Goal: Submit feedback/report problem

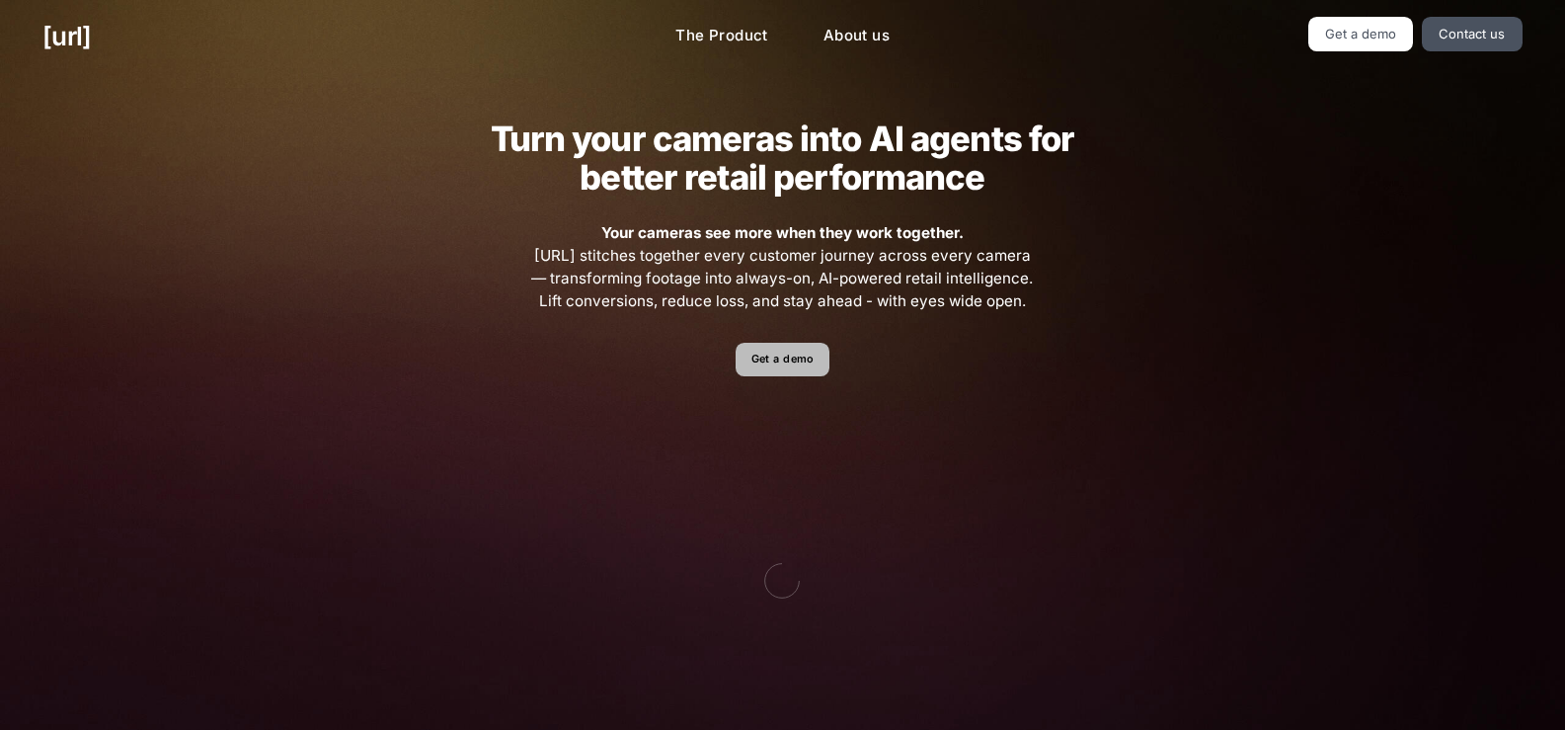
click at [794, 374] on link "Get a demo" at bounding box center [783, 360] width 94 height 35
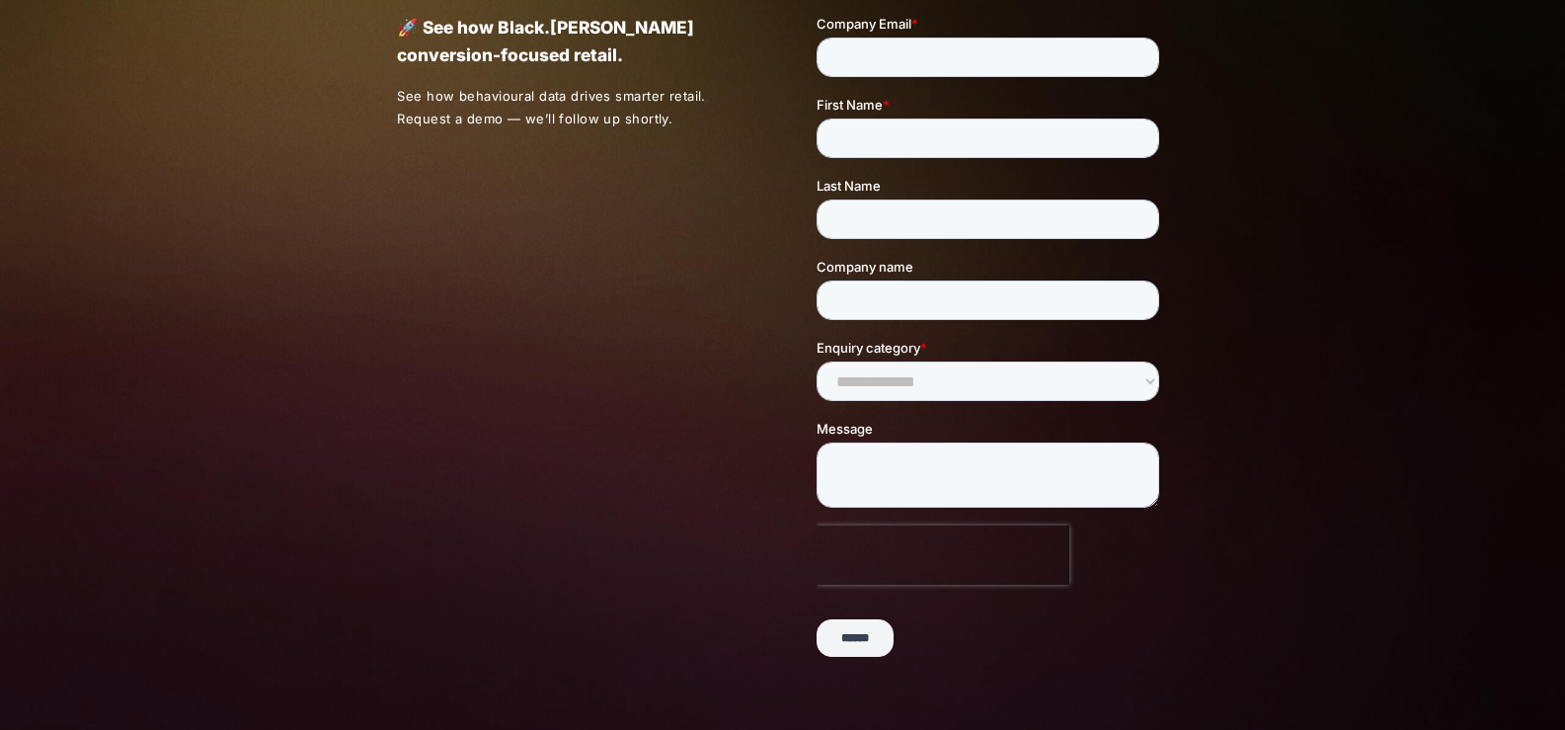
scroll to position [500, 0]
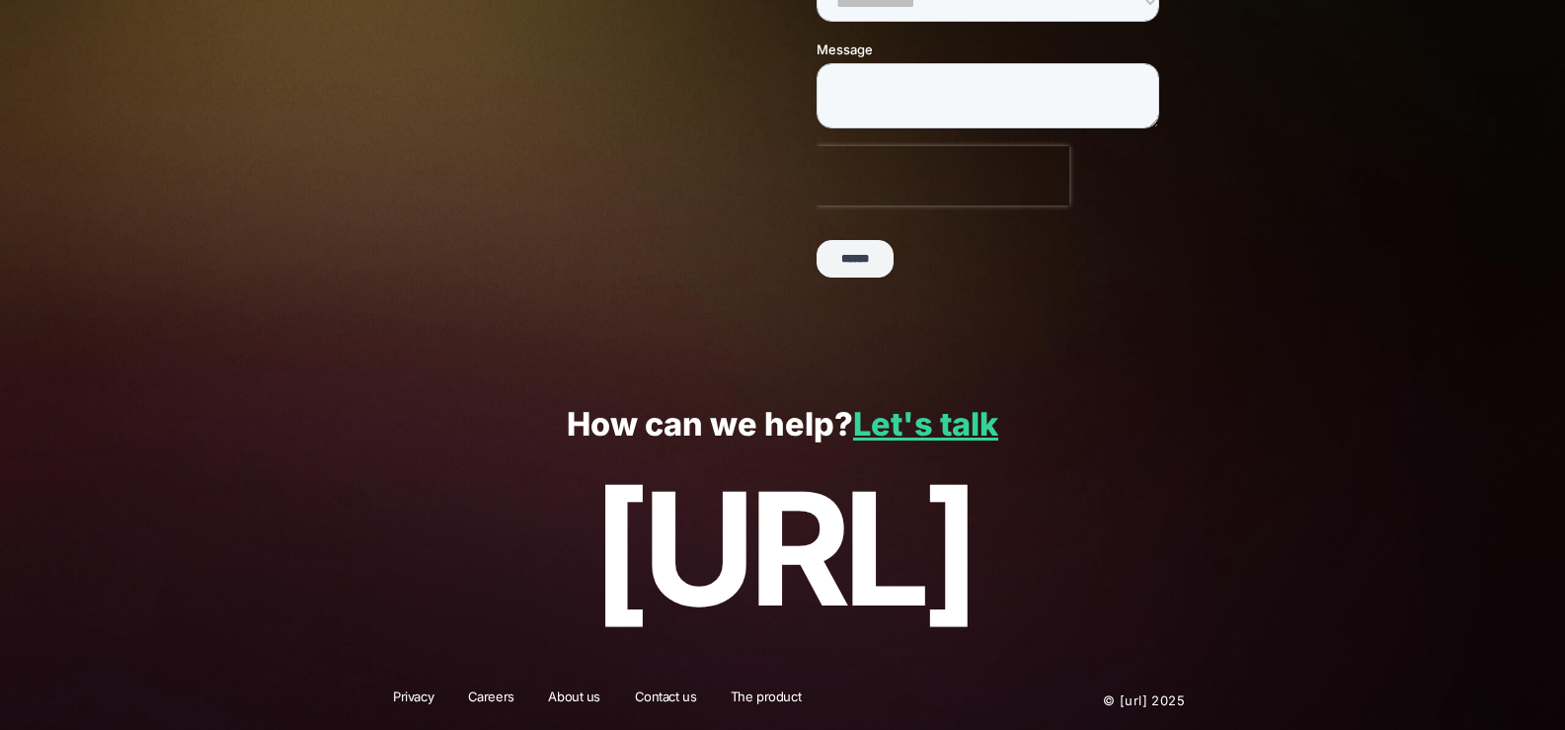
click at [894, 253] on input "******" at bounding box center [855, 260] width 77 height 38
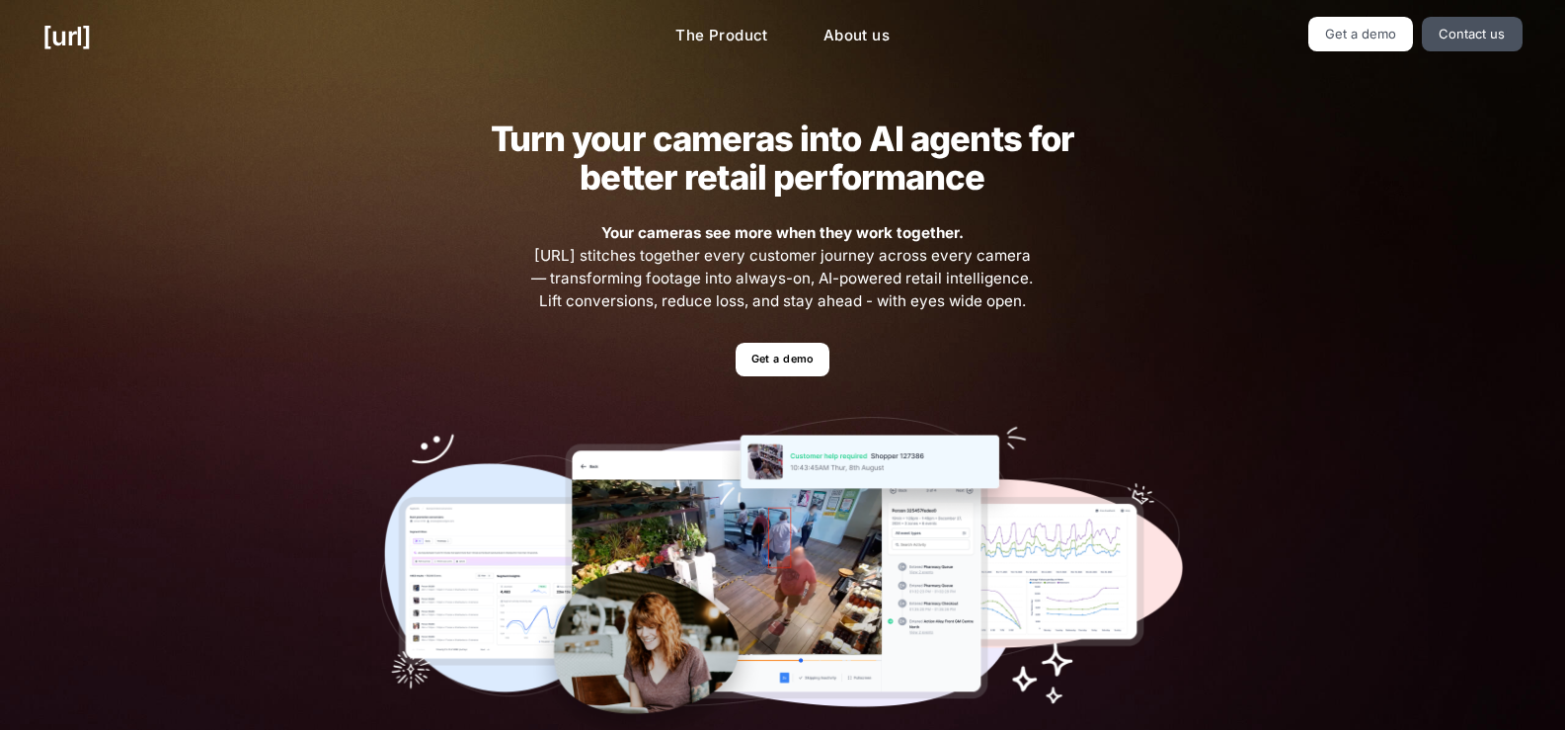
click at [470, 344] on ul "Get a demo" at bounding box center [782, 360] width 805 height 35
click at [480, 509] on img at bounding box center [782, 580] width 805 height 327
click at [482, 536] on img at bounding box center [782, 580] width 805 height 327
click at [849, 441] on img at bounding box center [782, 580] width 805 height 327
click at [861, 496] on img at bounding box center [782, 580] width 805 height 327
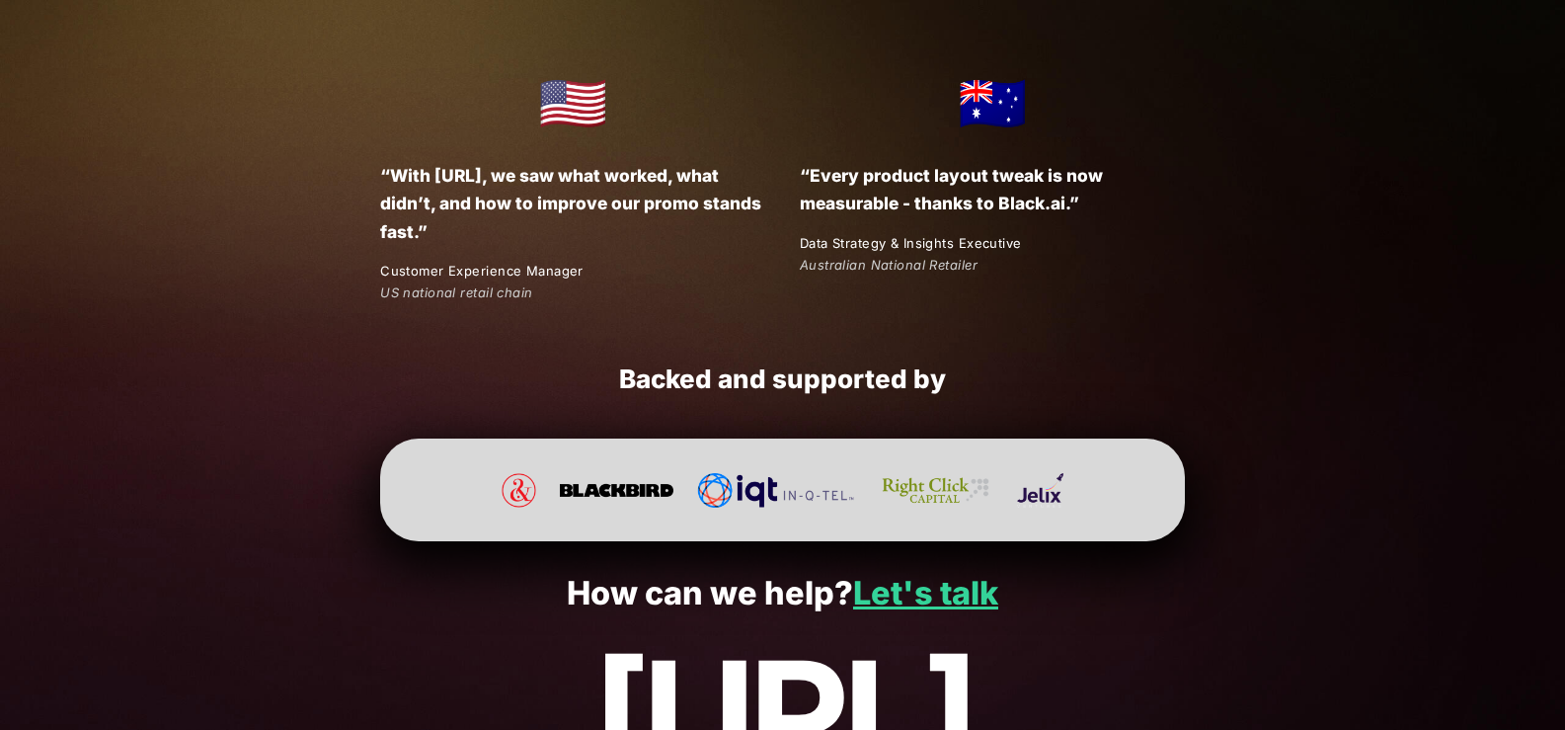
scroll to position [3725, 0]
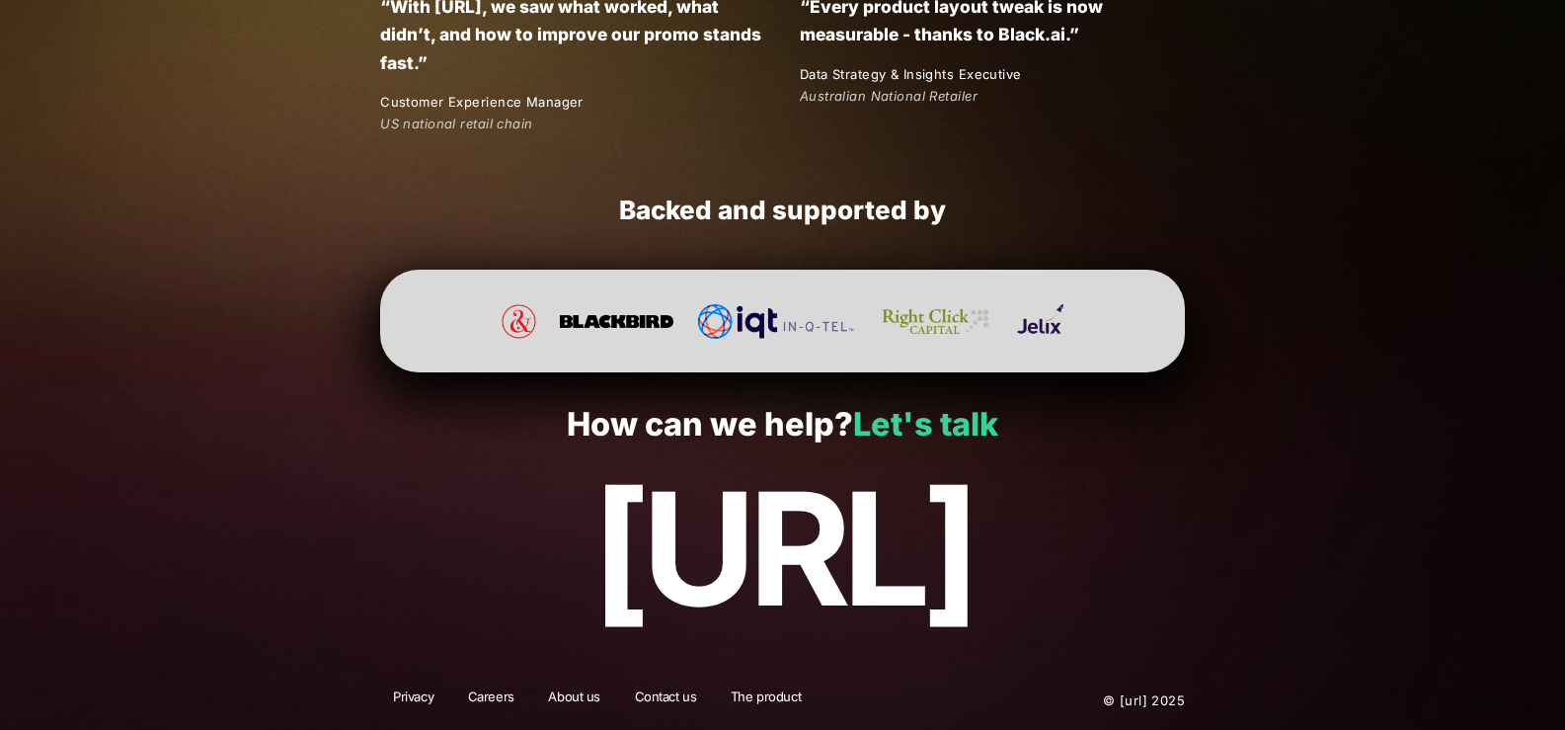
click at [957, 431] on link "Let's talk" at bounding box center [925, 424] width 145 height 39
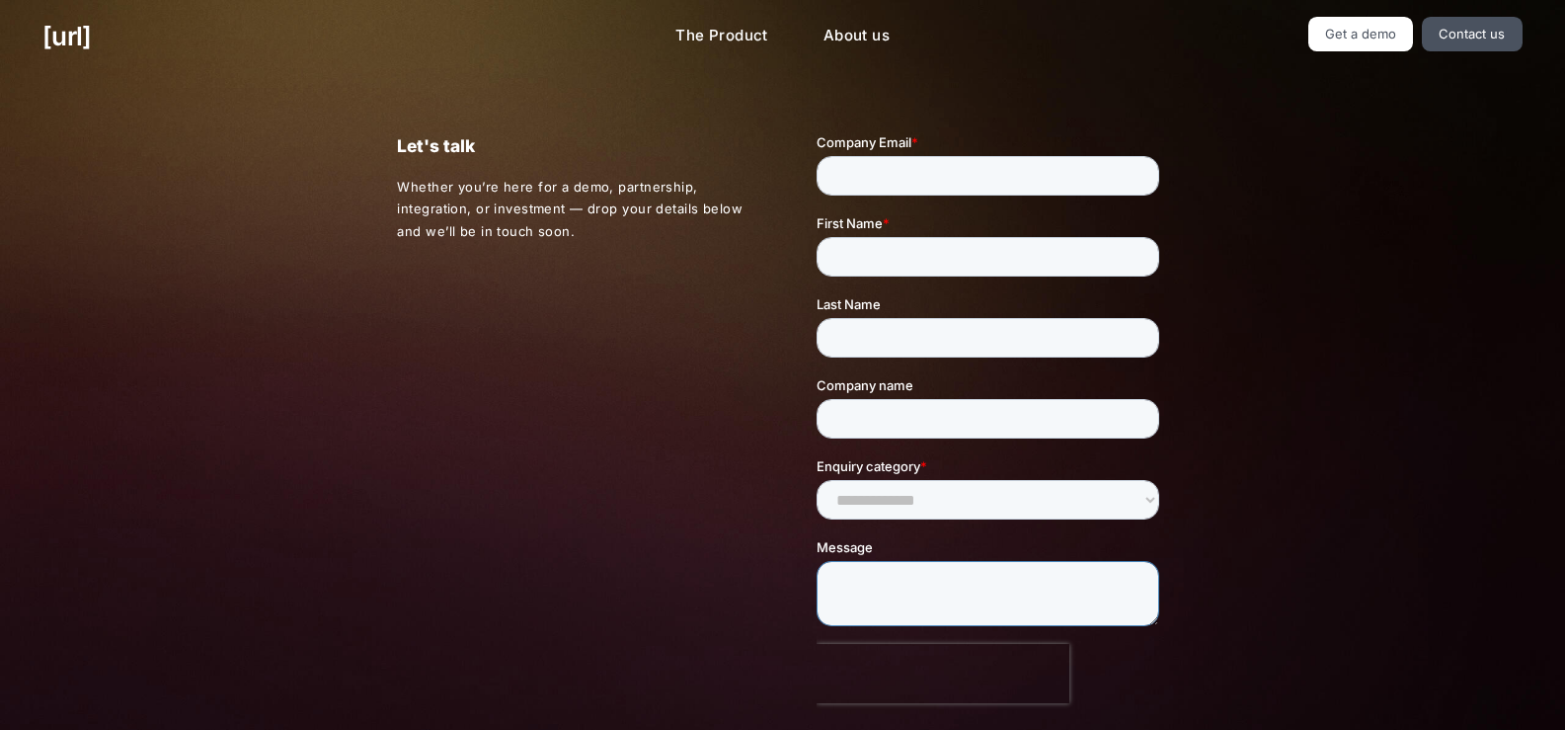
click at [864, 575] on textarea "Message" at bounding box center [988, 593] width 343 height 65
click at [892, 495] on select "**********" at bounding box center [988, 499] width 343 height 39
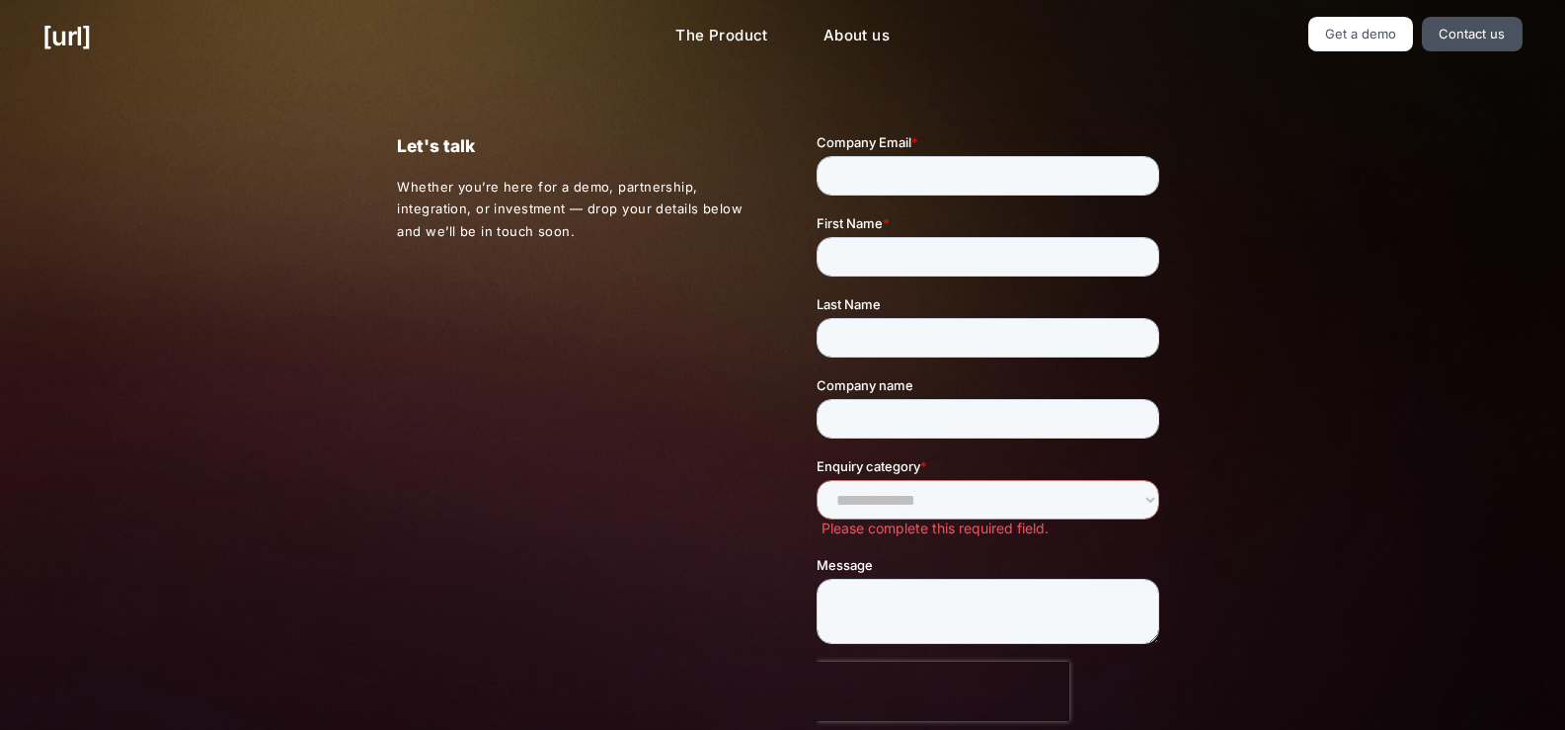
click at [1370, 460] on div "Let's talk Whether you’re here for a demo, partnership, integration, or investm…" at bounding box center [782, 471] width 1565 height 797
